Goal: Find specific page/section: Find specific page/section

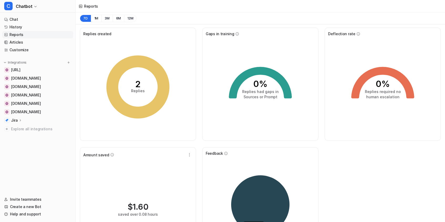
scroll to position [44, 0]
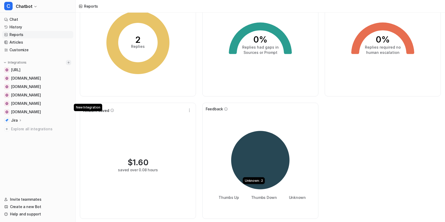
click at [68, 65] on button at bounding box center [68, 62] width 5 height 5
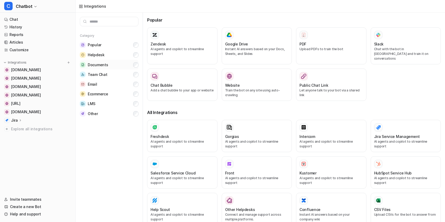
click at [98, 65] on span "Documents" at bounding box center [98, 64] width 20 height 5
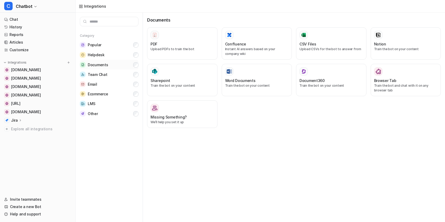
click at [98, 65] on span "Documents" at bounding box center [98, 64] width 20 height 5
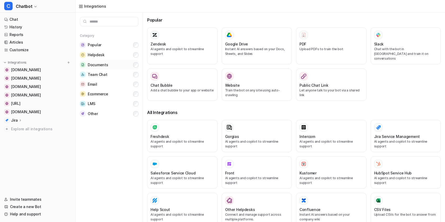
click at [104, 65] on span "Documents" at bounding box center [98, 64] width 20 height 5
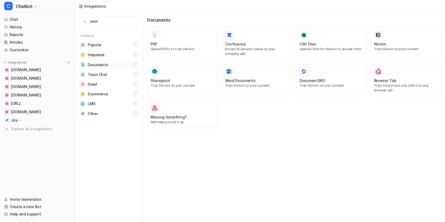
click at [104, 65] on span "Documents" at bounding box center [98, 64] width 20 height 5
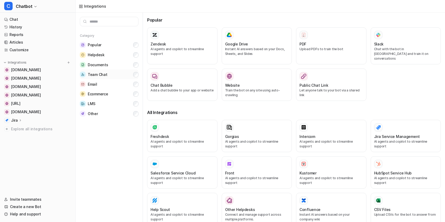
click at [102, 73] on span "Team Chat" at bounding box center [97, 74] width 19 height 5
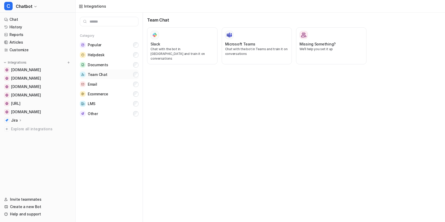
click at [102, 73] on span "Team Chat" at bounding box center [97, 74] width 19 height 5
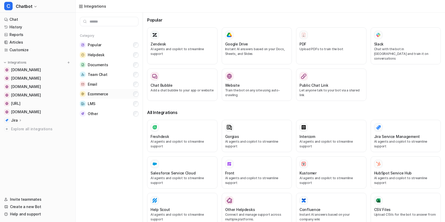
click at [102, 96] on span "Ecommerce" at bounding box center [98, 93] width 20 height 5
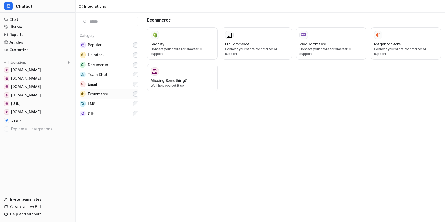
click at [102, 96] on span "Ecommerce" at bounding box center [98, 93] width 20 height 5
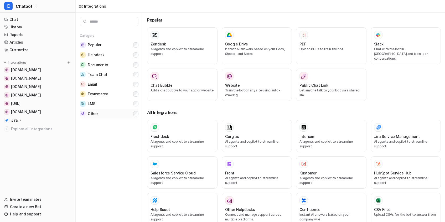
click at [98, 109] on button "Other" at bounding box center [109, 114] width 59 height 10
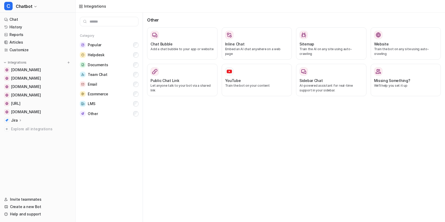
click at [105, 119] on div "Category Popular Helpdesk Documents Team Chat Email Ecommerce LMS Other" at bounding box center [109, 117] width 67 height 209
click at [105, 116] on button "Other" at bounding box center [109, 114] width 59 height 10
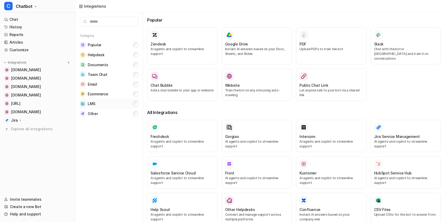
click at [101, 105] on button "LMS" at bounding box center [109, 104] width 59 height 10
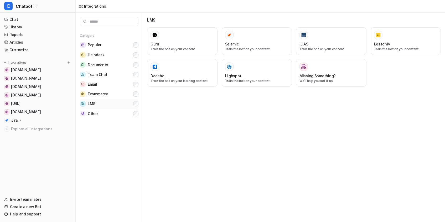
click at [101, 105] on button "LMS" at bounding box center [109, 104] width 59 height 10
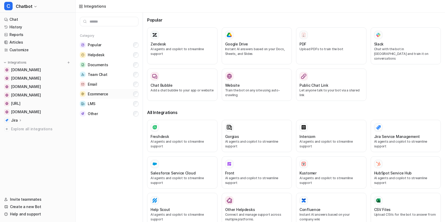
click at [101, 97] on button "Ecommerce" at bounding box center [109, 94] width 59 height 10
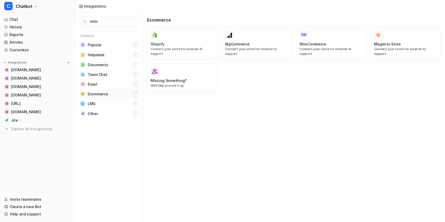
click at [102, 95] on span "Ecommerce" at bounding box center [98, 93] width 20 height 5
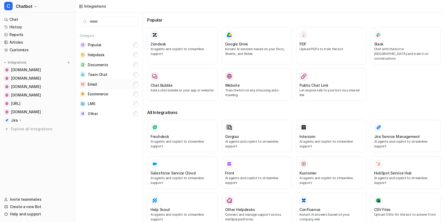
click at [102, 84] on button "Email" at bounding box center [109, 84] width 59 height 10
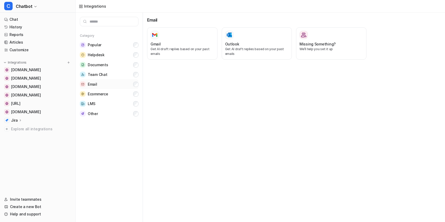
click at [102, 84] on button "Email" at bounding box center [109, 84] width 59 height 10
